Goal: Task Accomplishment & Management: Use online tool/utility

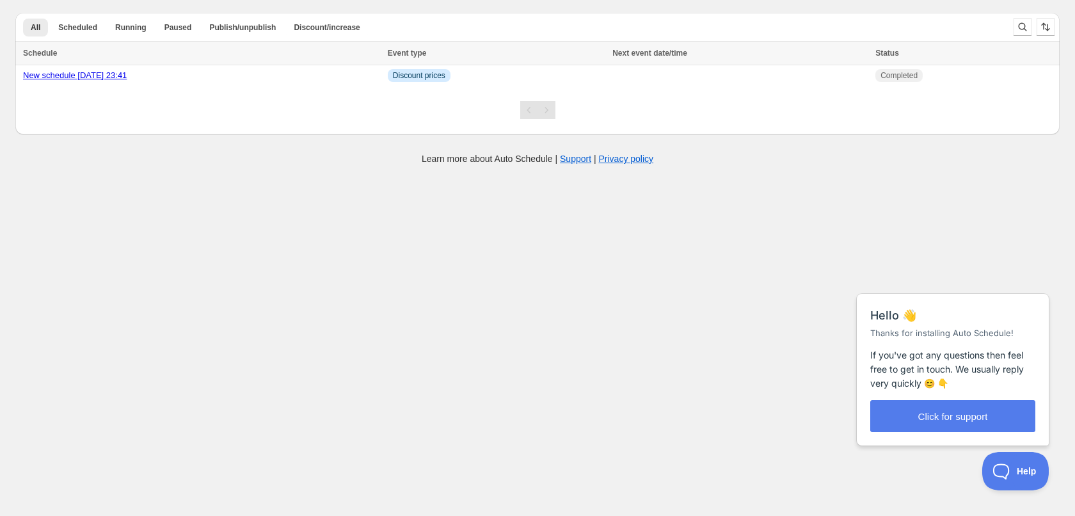
drag, startPoint x: 768, startPoint y: 5, endPoint x: 374, endPoint y: 276, distance: 479.0
click at [374, 276] on body "Create schedule Help & support Cancel Discount prices Schedule a discount, sale…" at bounding box center [537, 258] width 1075 height 516
click at [86, 72] on link "New schedule [DATE] 23:41" at bounding box center [75, 75] width 104 height 10
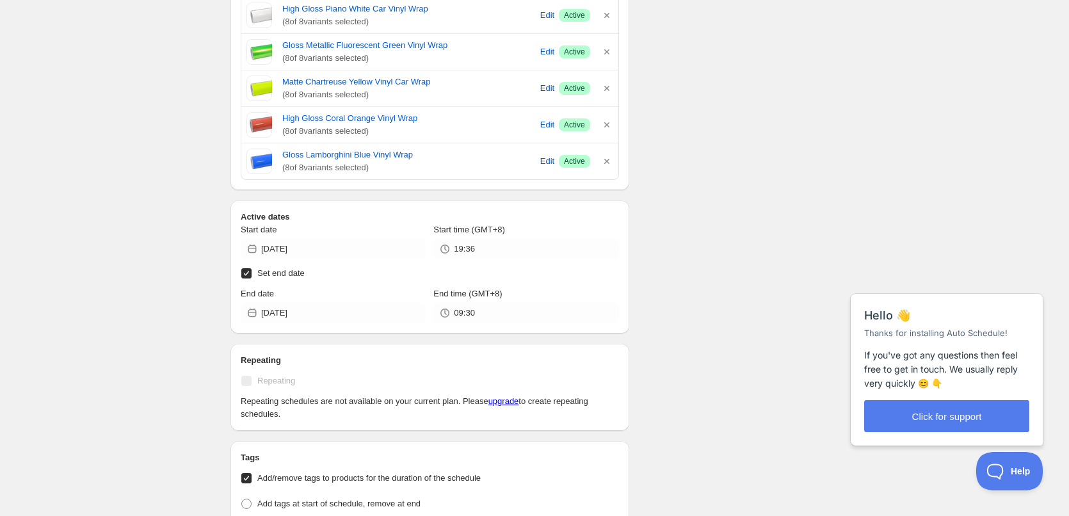
scroll to position [640, 0]
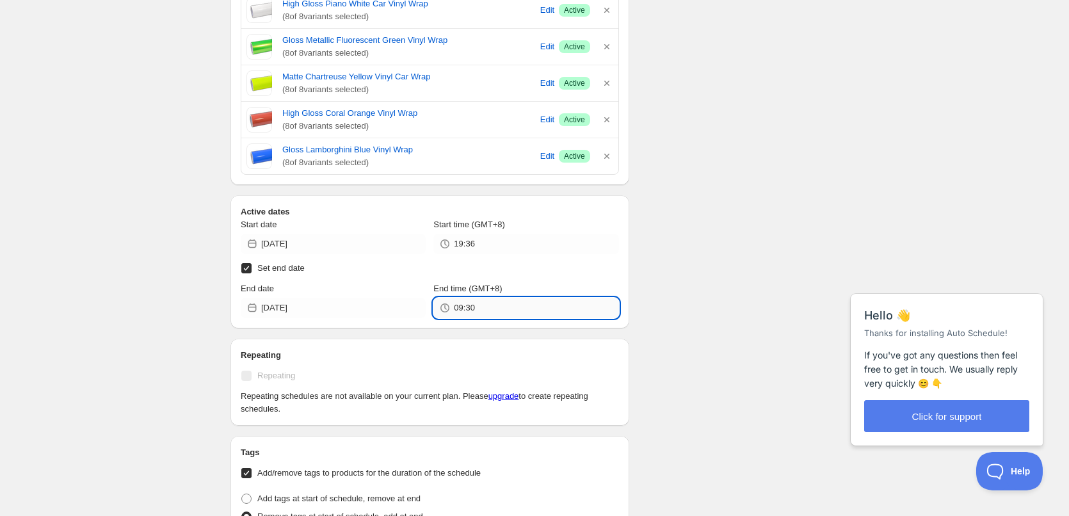
click at [459, 307] on input "09:30" at bounding box center [536, 308] width 164 height 20
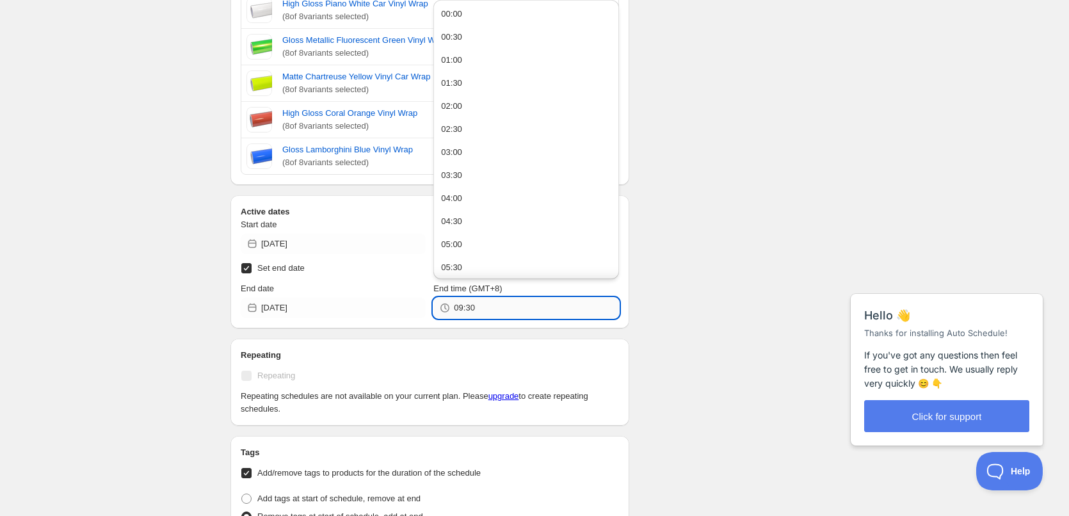
drag, startPoint x: 463, startPoint y: 308, endPoint x: 455, endPoint y: 309, distance: 7.8
click at [455, 309] on input "09:30" at bounding box center [536, 308] width 164 height 20
type input "10:30"
click at [402, 310] on input "[DATE]" at bounding box center [343, 308] width 164 height 20
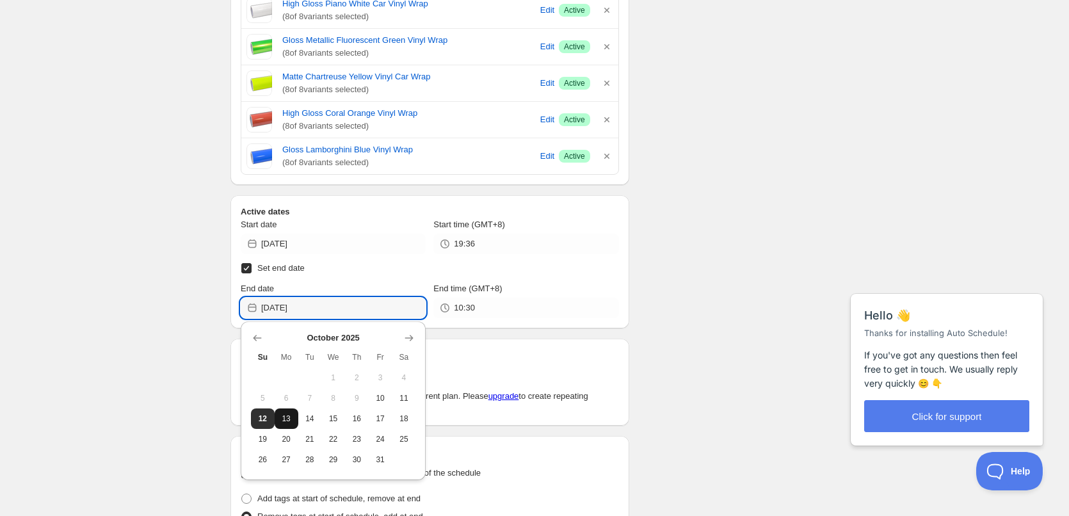
click at [280, 417] on span "13" at bounding box center [286, 418] width 13 height 10
type input "[DATE]"
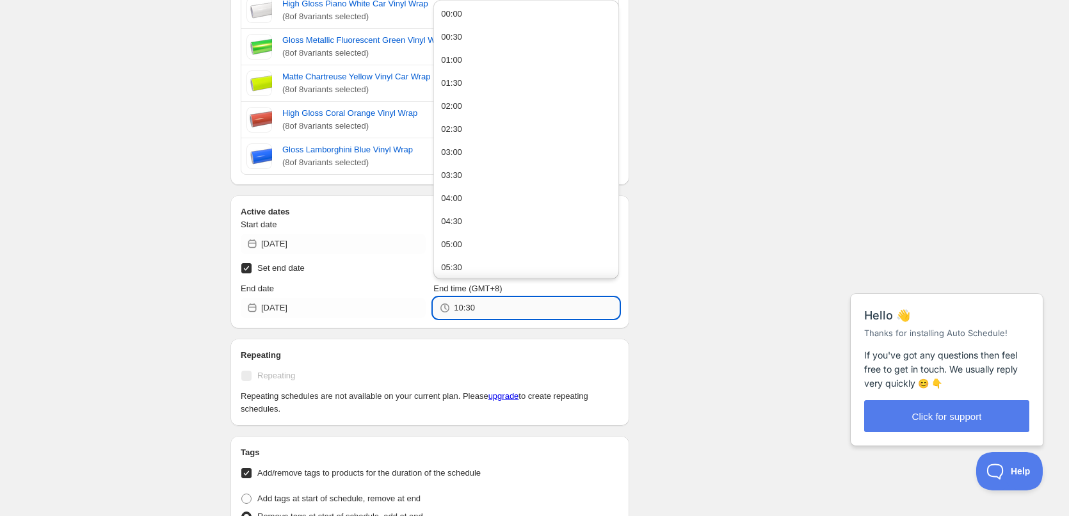
drag, startPoint x: 461, startPoint y: 307, endPoint x: 455, endPoint y: 308, distance: 6.4
click at [455, 308] on input "10:30" at bounding box center [536, 308] width 164 height 20
drag, startPoint x: 462, startPoint y: 311, endPoint x: 470, endPoint y: 310, distance: 8.3
click at [470, 310] on input "8:30" at bounding box center [536, 308] width 164 height 20
click at [457, 308] on input "8:00" at bounding box center [536, 308] width 164 height 20
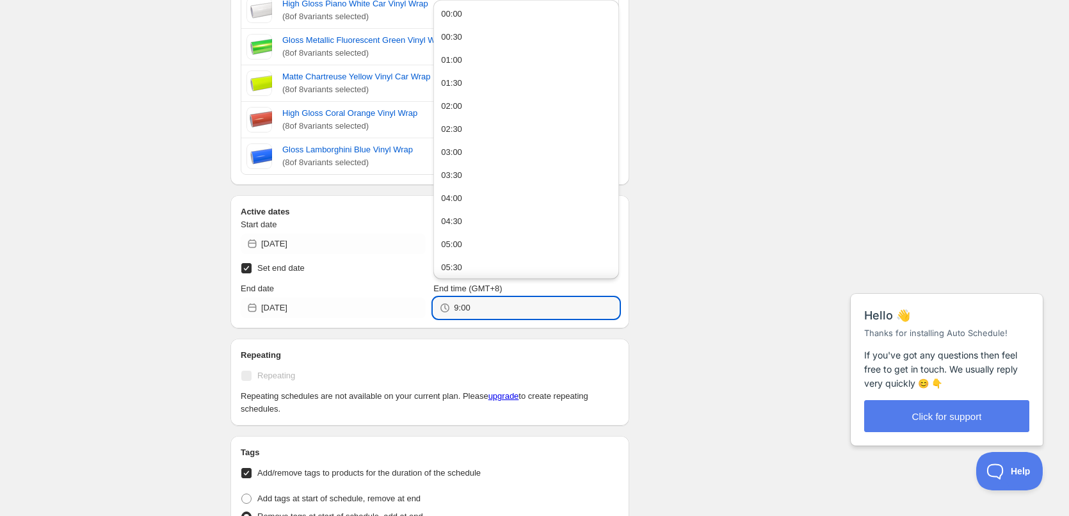
type input "09:00"
click at [525, 336] on div "Schedule name New schedule [DATE] 23:41 Your customers won't see this Value Per…" at bounding box center [429, 69] width 399 height 1320
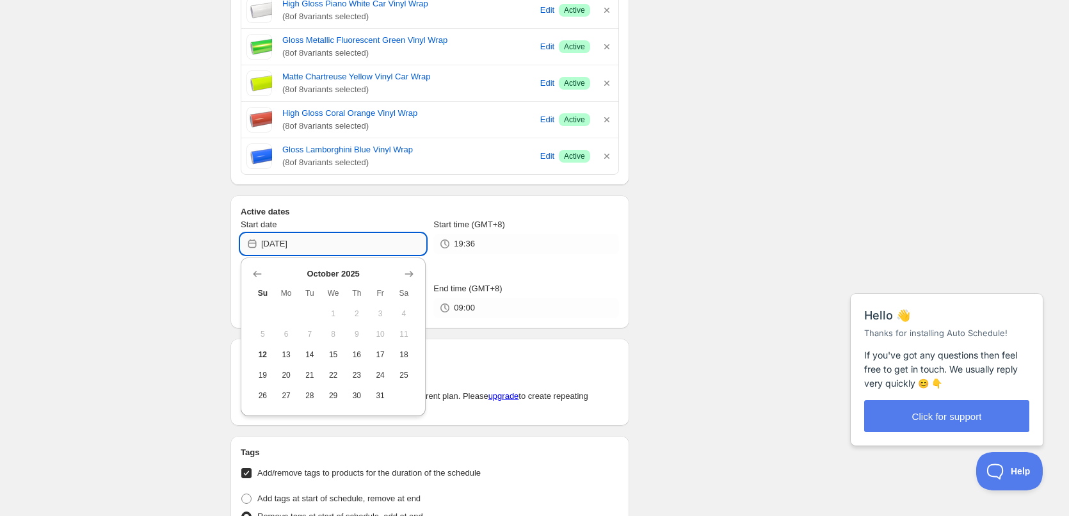
click at [353, 239] on input "[DATE]" at bounding box center [343, 244] width 164 height 20
click at [262, 357] on span "12" at bounding box center [262, 354] width 13 height 10
type input "[DATE]"
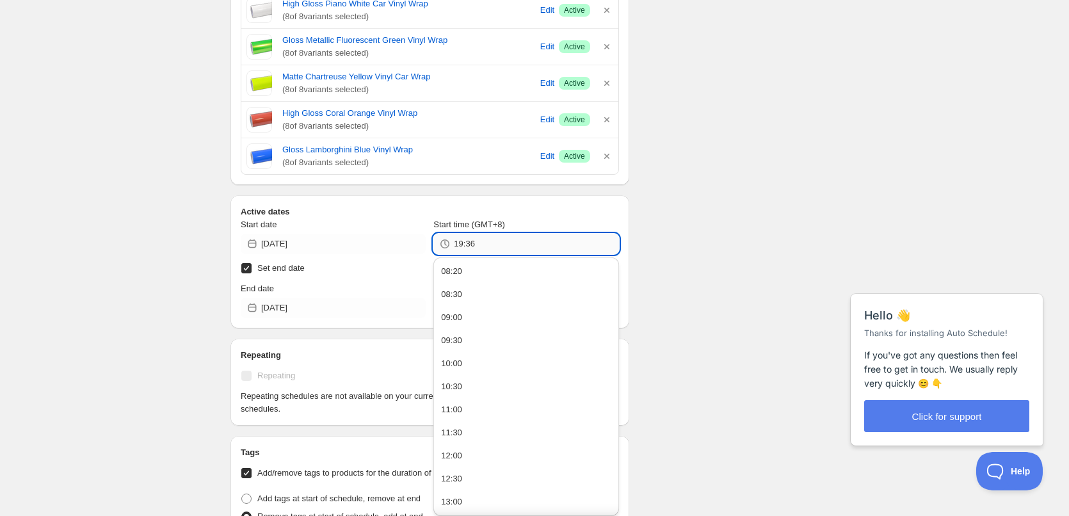
drag, startPoint x: 456, startPoint y: 245, endPoint x: 463, endPoint y: 244, distance: 7.1
click at [463, 244] on input "19:36" at bounding box center [536, 244] width 164 height 20
drag, startPoint x: 477, startPoint y: 248, endPoint x: 461, endPoint y: 246, distance: 16.8
click at [461, 246] on input "8:36" at bounding box center [536, 244] width 164 height 20
type input "08:20"
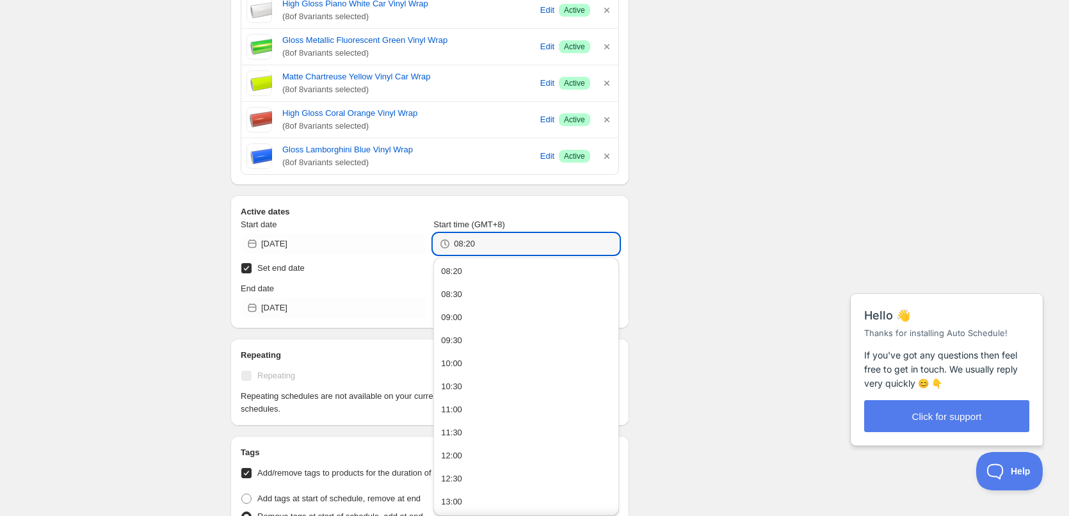
click at [727, 227] on div "Schedule name New schedule [DATE] 23:41 Your customers won't see this Value Per…" at bounding box center [529, 223] width 618 height 1649
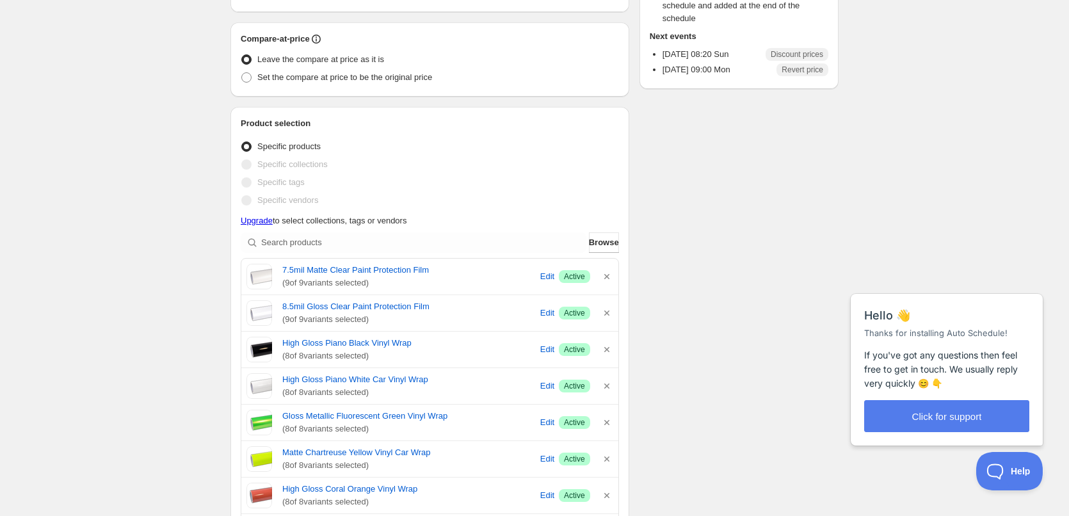
scroll to position [0, 0]
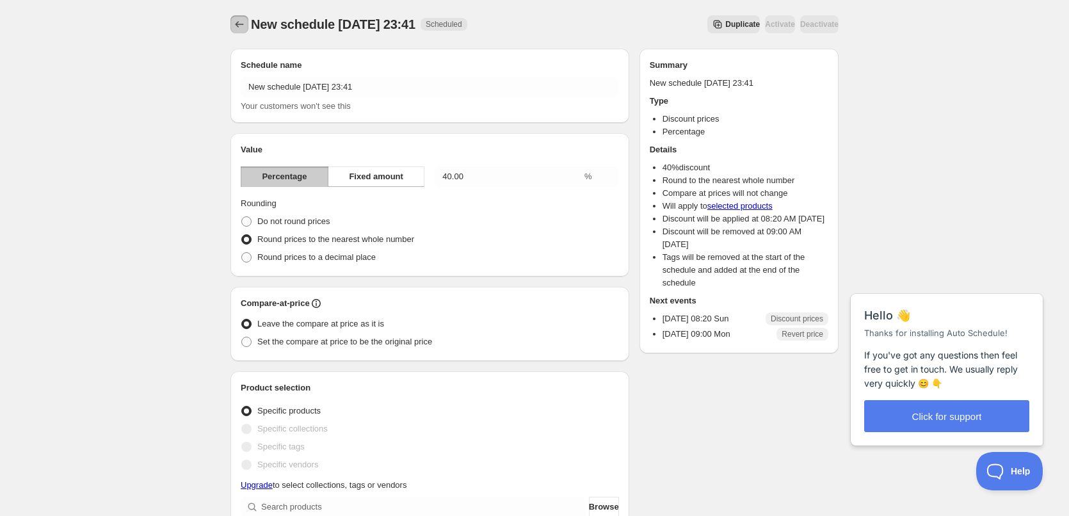
click at [242, 21] on icon "Schedules" at bounding box center [239, 24] width 13 height 13
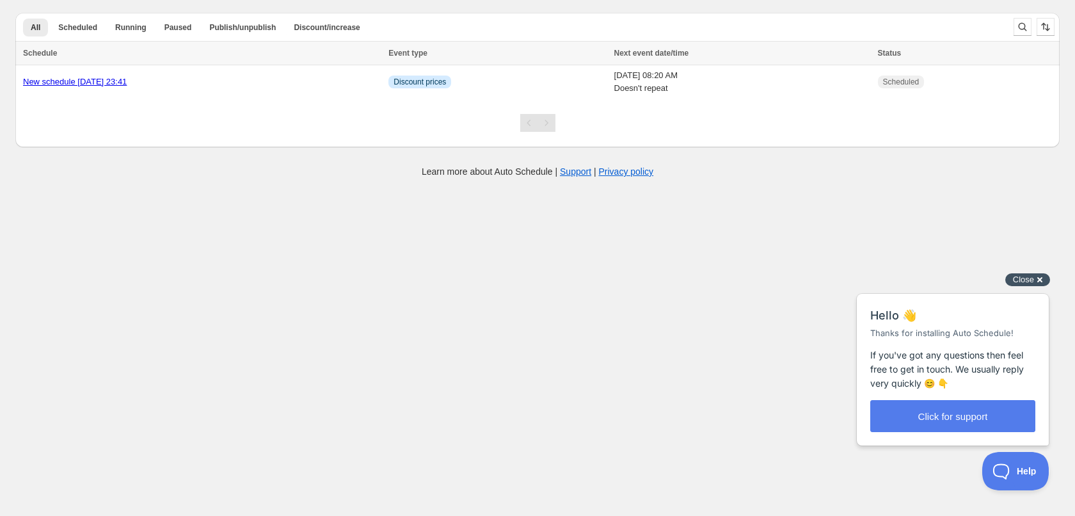
click at [1040, 278] on div "Close cross-small" at bounding box center [1027, 279] width 45 height 13
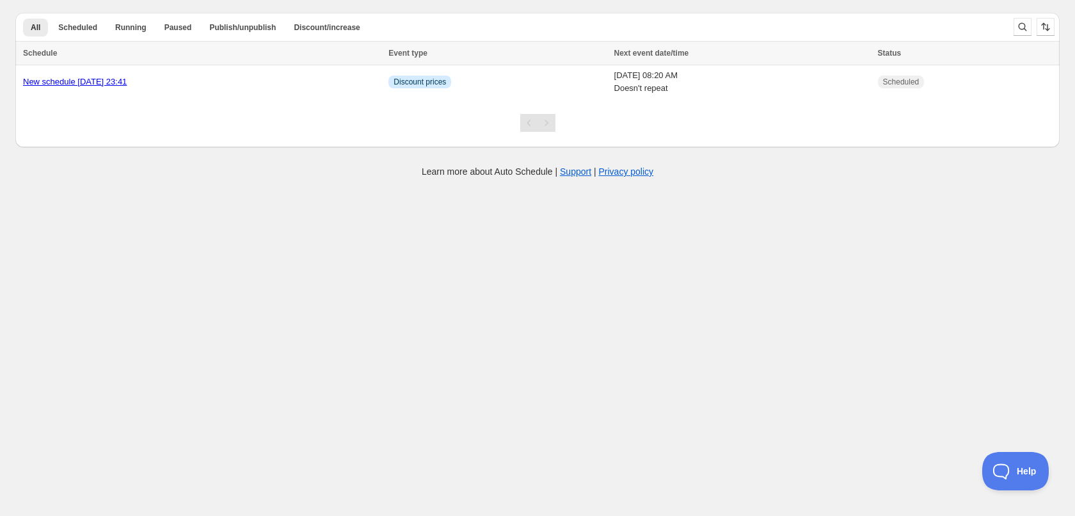
click at [533, 317] on body "Create schedule Help & support Cancel Discount prices Schedule a discount, sale…" at bounding box center [537, 258] width 1075 height 516
click at [513, 86] on td "Info Discount prices" at bounding box center [497, 82] width 225 height 34
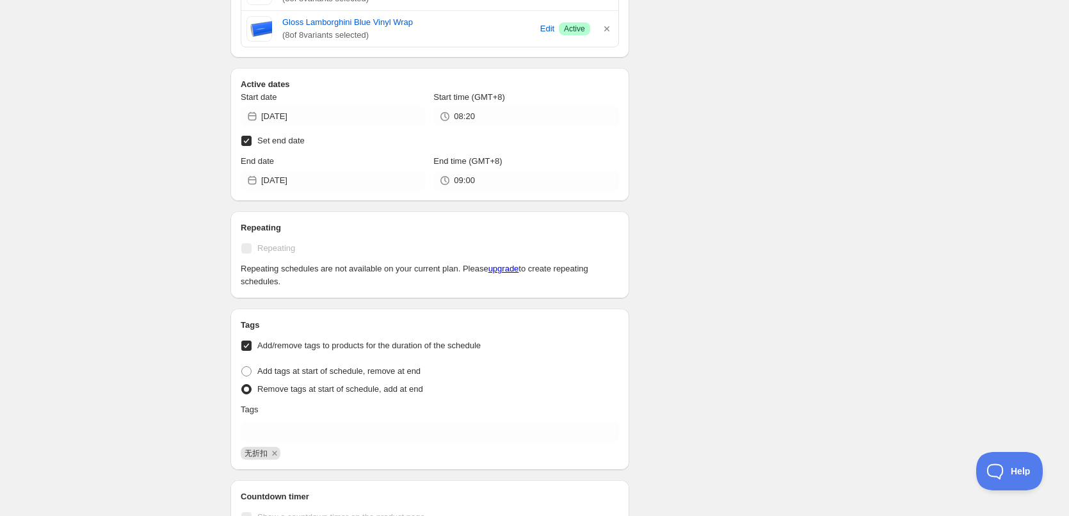
scroll to position [768, 0]
click at [519, 271] on link "upgrade" at bounding box center [503, 268] width 31 height 10
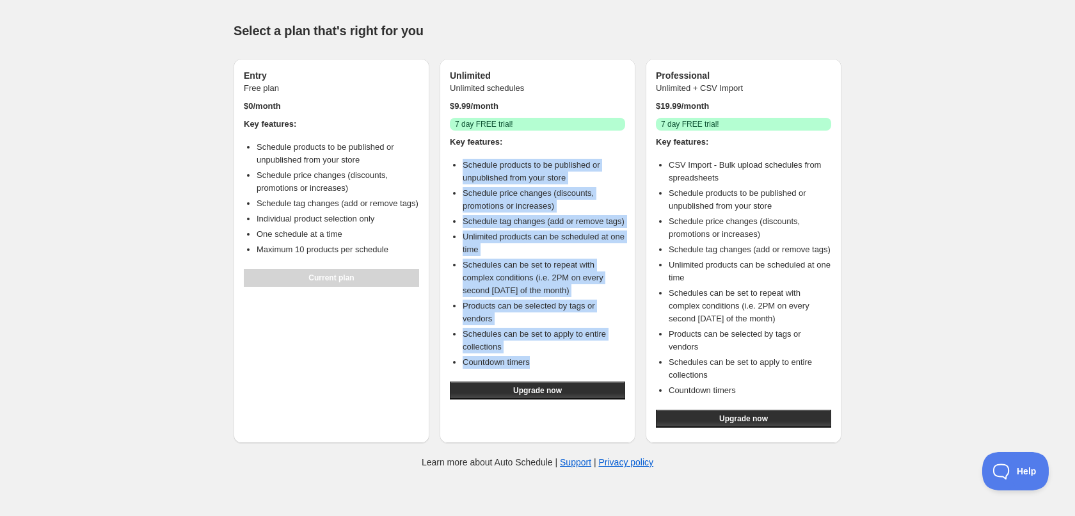
drag, startPoint x: 459, startPoint y: 164, endPoint x: 593, endPoint y: 374, distance: 249.7
click at [593, 369] on ul "Schedule products to be published or unpublished from your store Schedule price…" at bounding box center [537, 264] width 175 height 210
click at [516, 350] on li "Schedules can be set to apply to entire collections" at bounding box center [544, 341] width 163 height 26
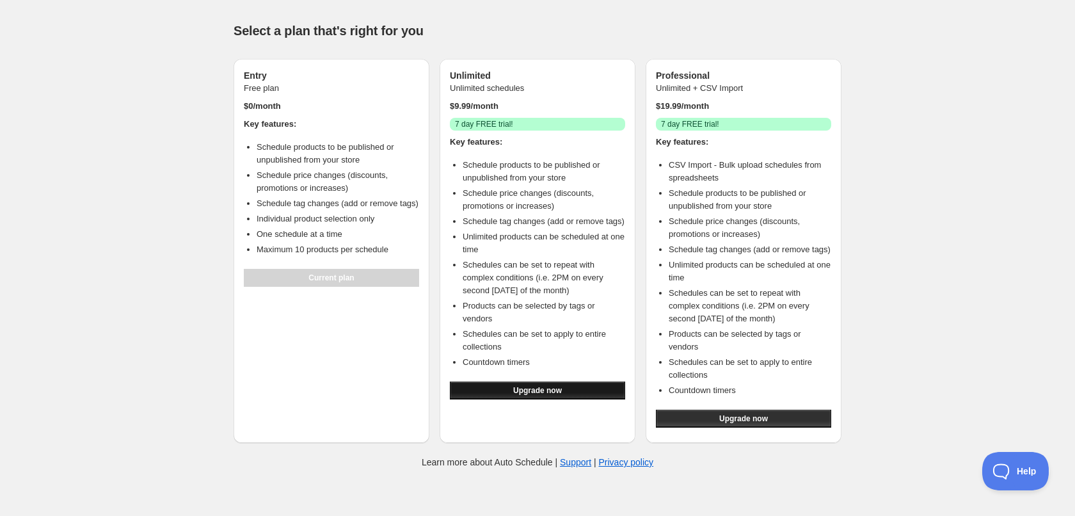
click at [520, 395] on span "Upgrade now" at bounding box center [537, 390] width 49 height 10
